Goal: Transaction & Acquisition: Purchase product/service

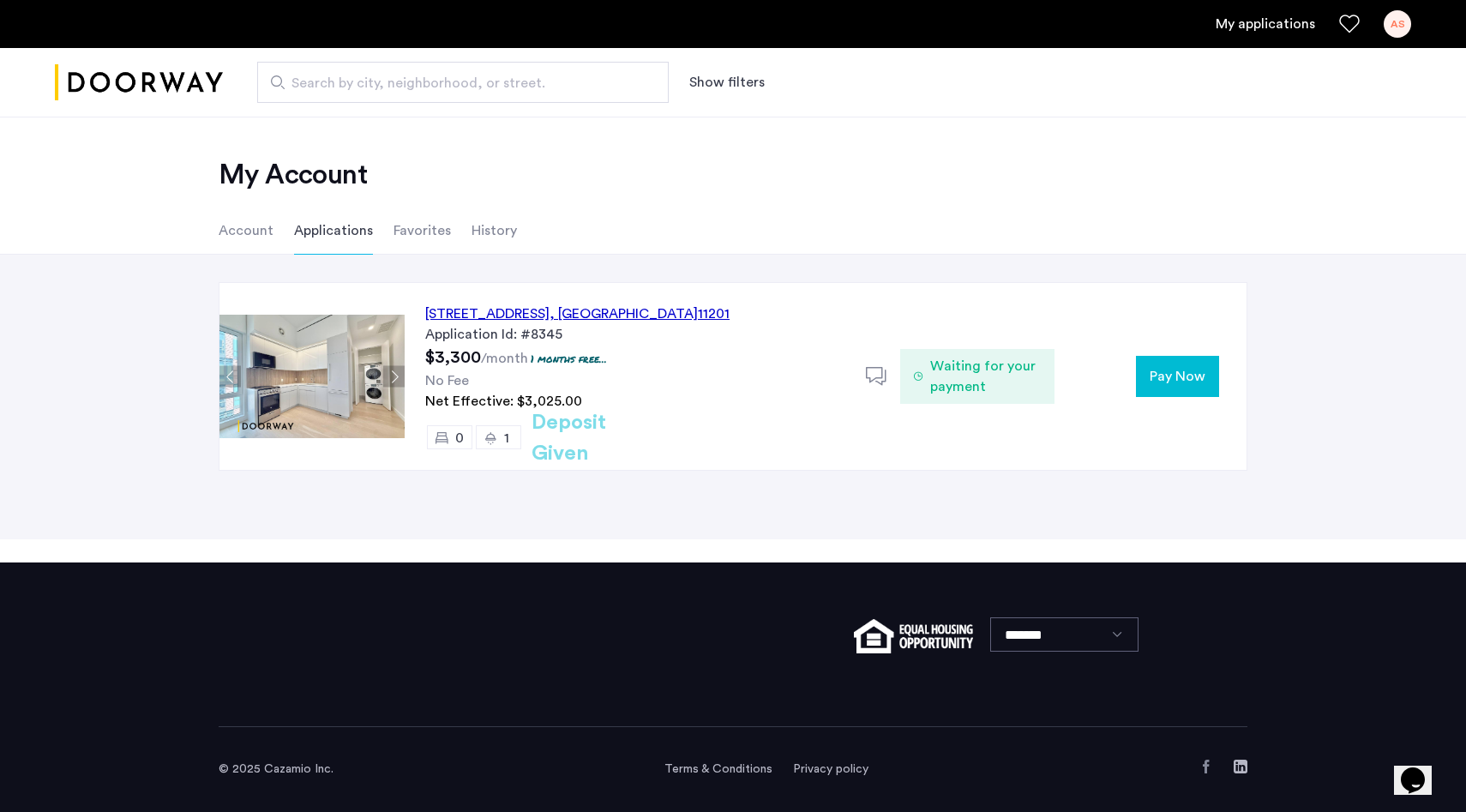
click at [1157, 374] on span "Pay Now" at bounding box center [1177, 376] width 56 height 21
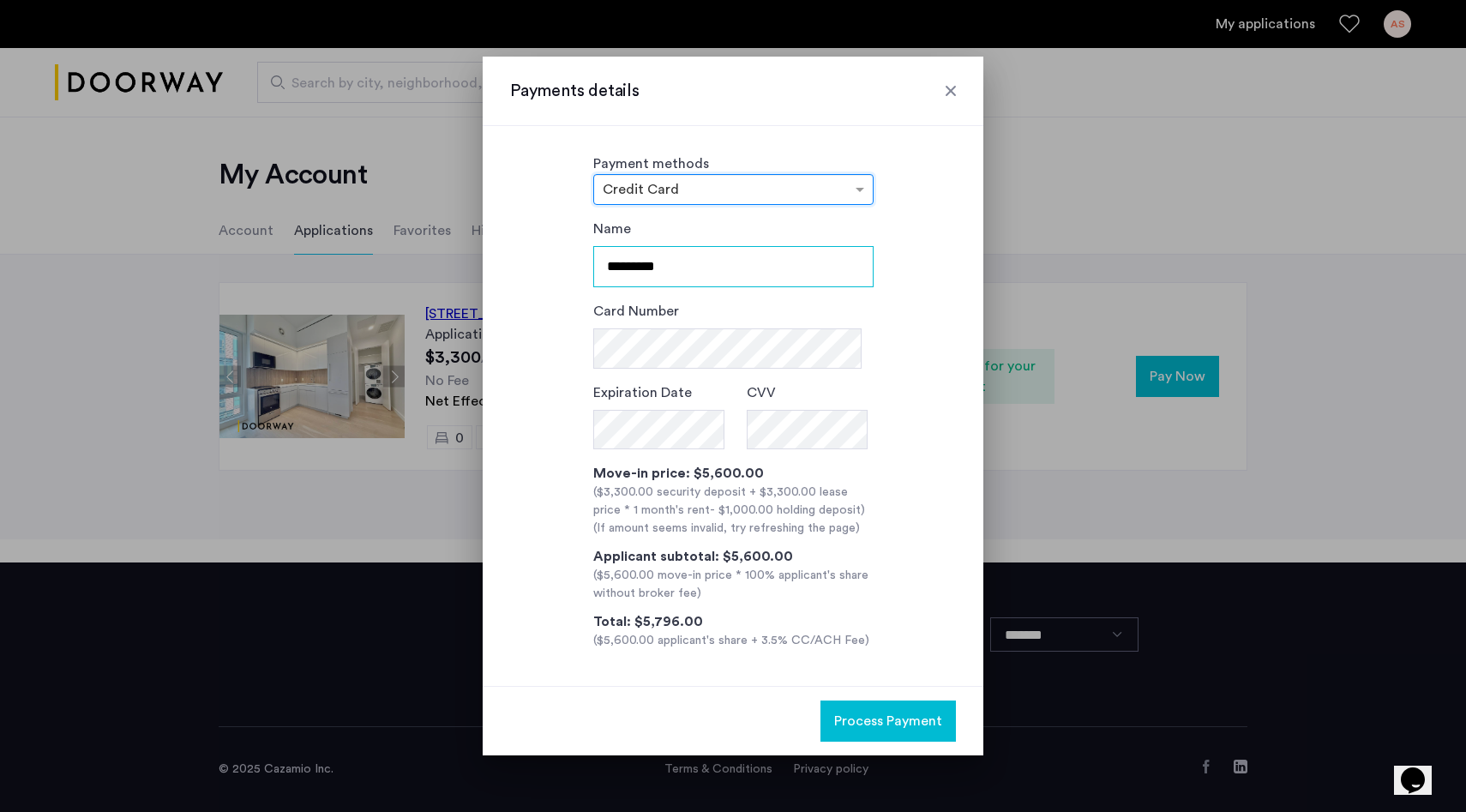
click at [761, 275] on input "*********" at bounding box center [734, 267] width 281 height 41
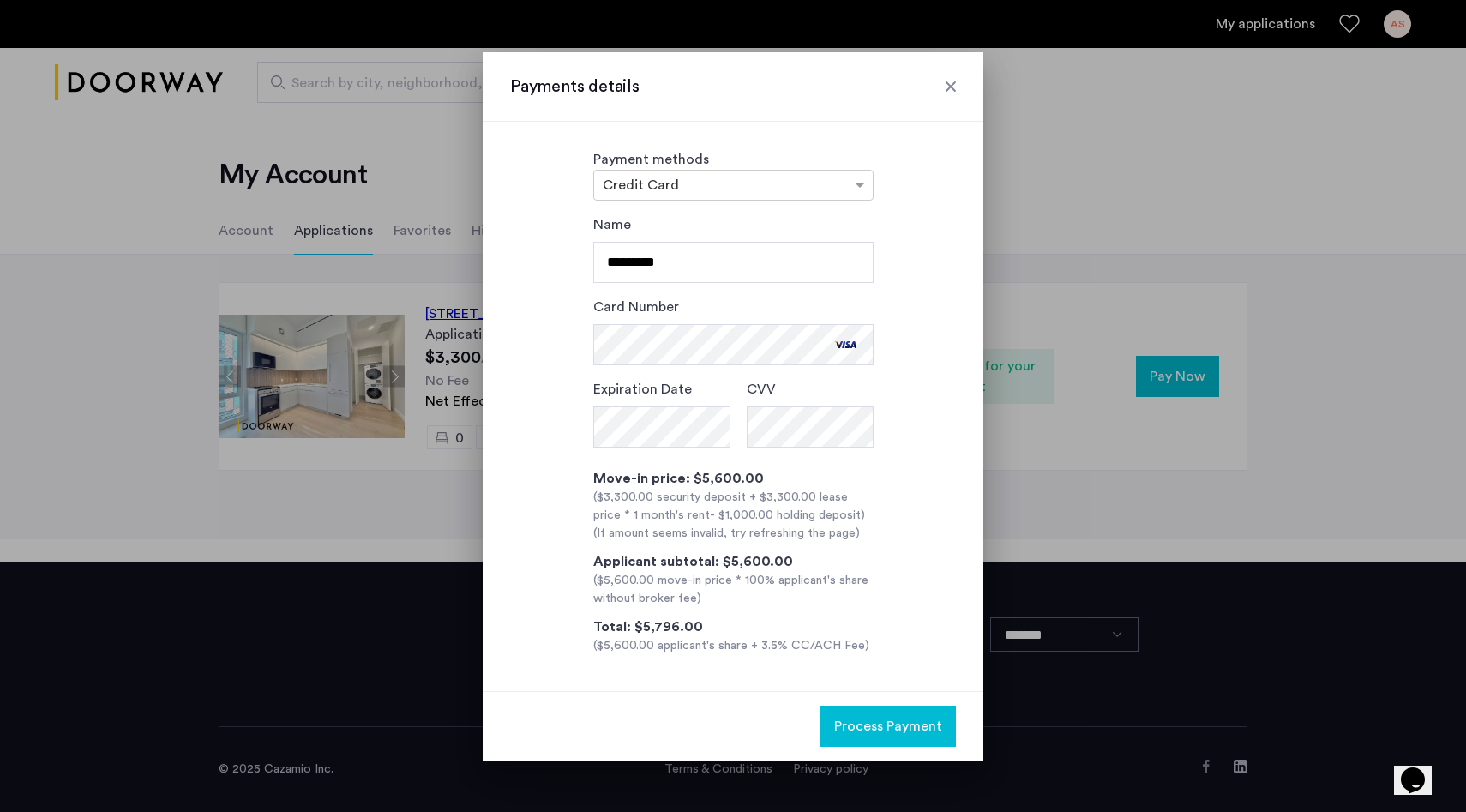
click at [857, 722] on span "Process Payment" at bounding box center [888, 726] width 108 height 21
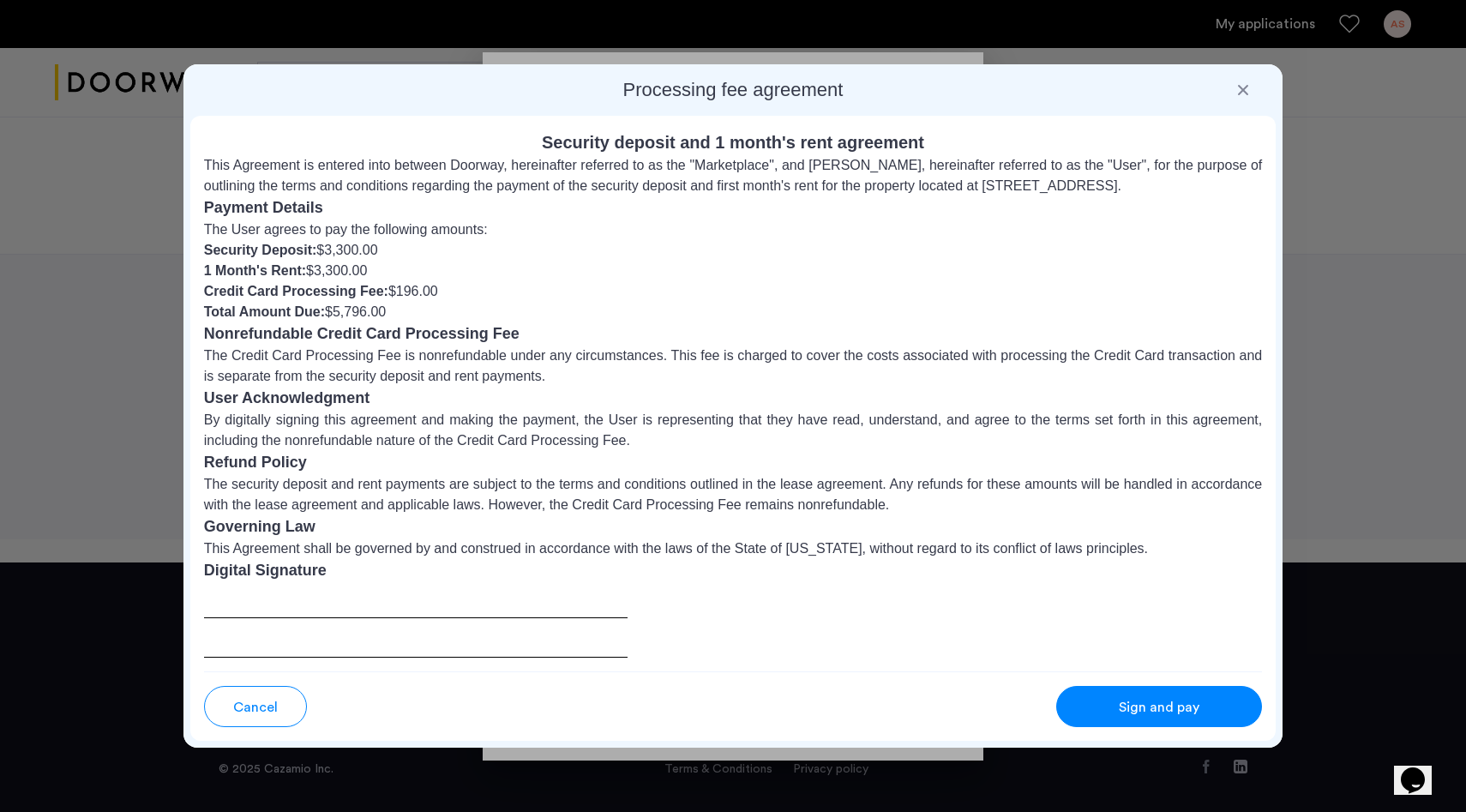
click at [272, 582] on h3 "Digital Signature" at bounding box center [733, 570] width 1059 height 23
click at [1200, 716] on div "Sign and pay" at bounding box center [1159, 707] width 135 height 21
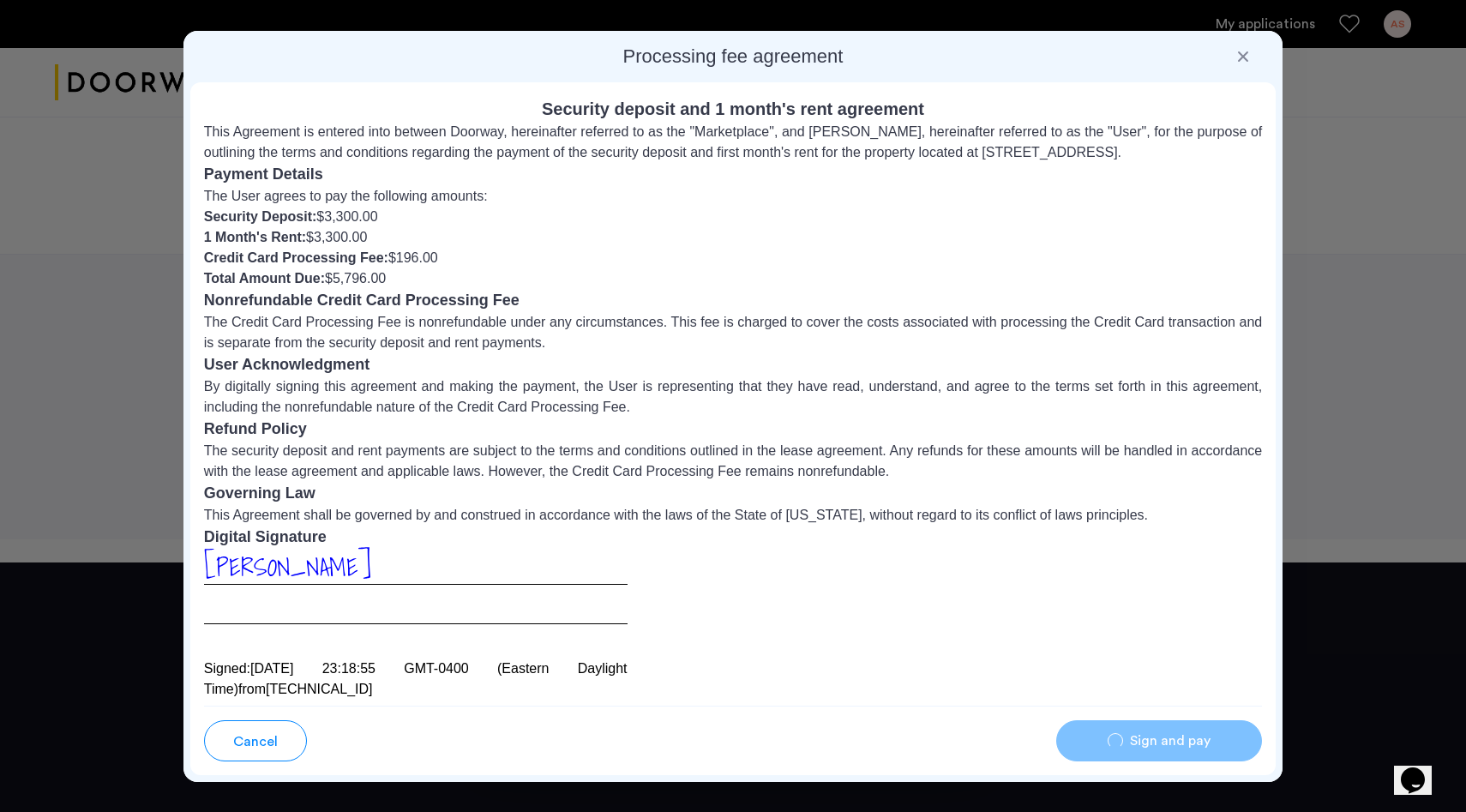
scroll to position [28, 0]
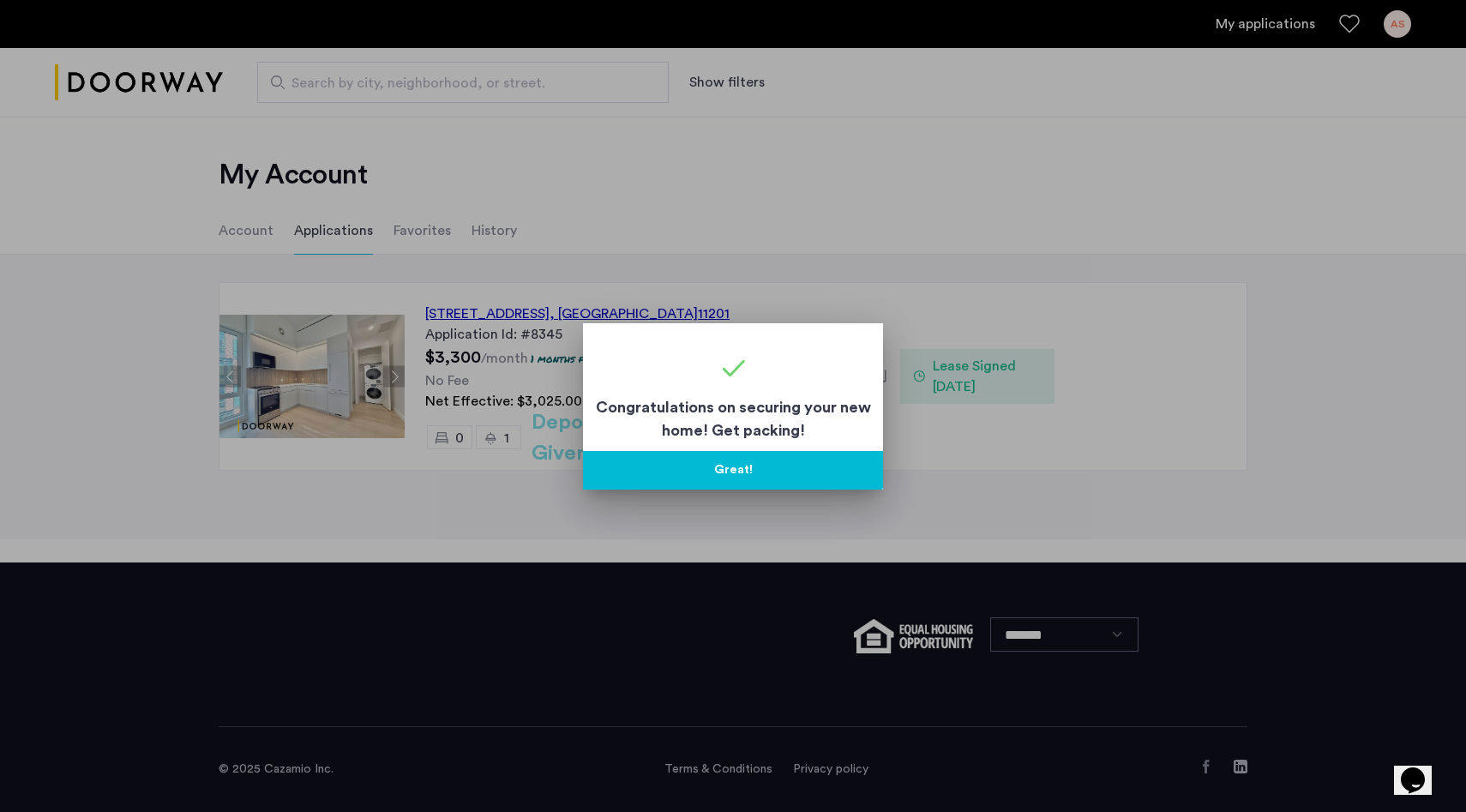
click at [711, 469] on button "Great!" at bounding box center [733, 470] width 300 height 39
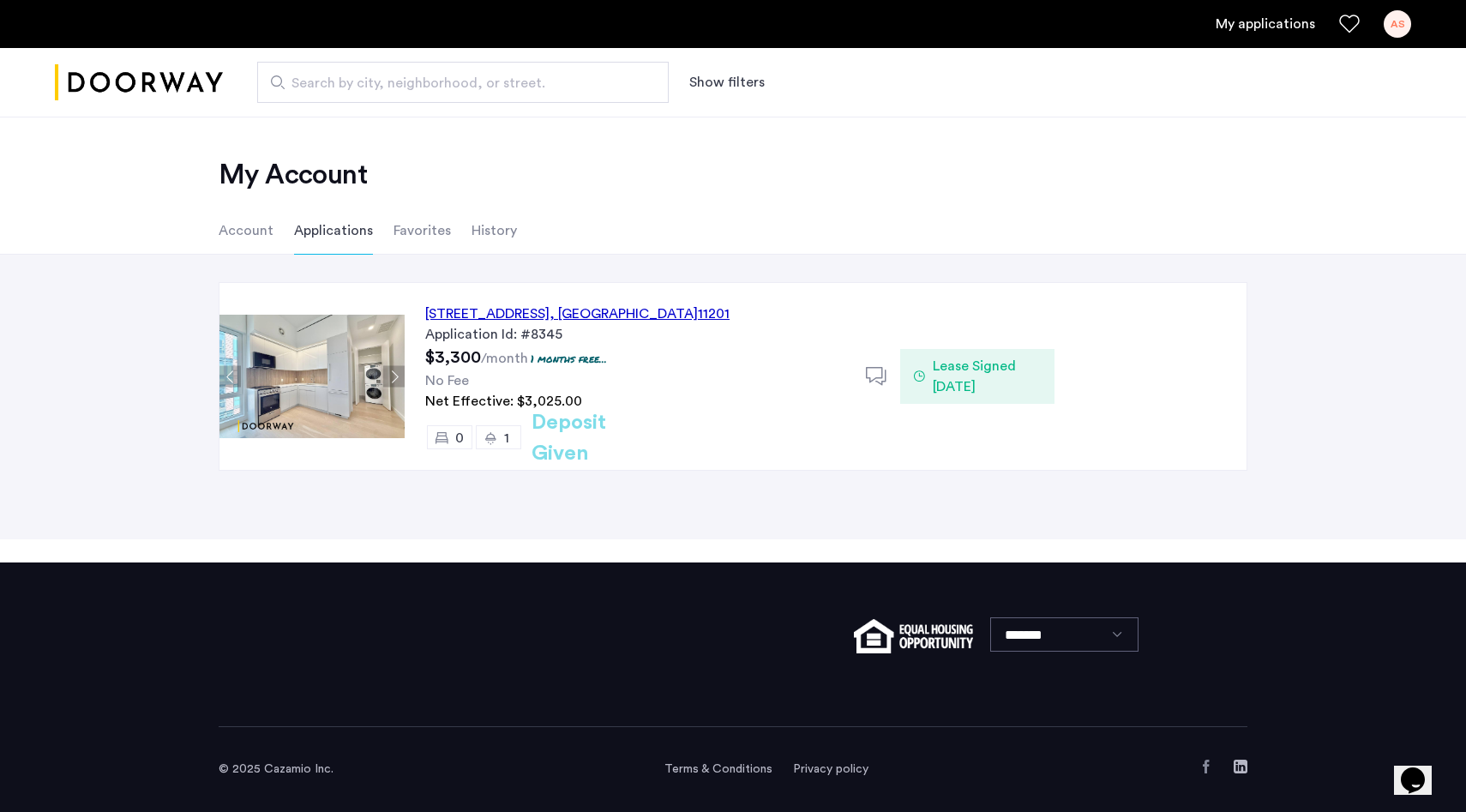
click at [457, 313] on div "[STREET_ADDRESS]" at bounding box center [577, 313] width 304 height 21
